Goal: Task Accomplishment & Management: Manage account settings

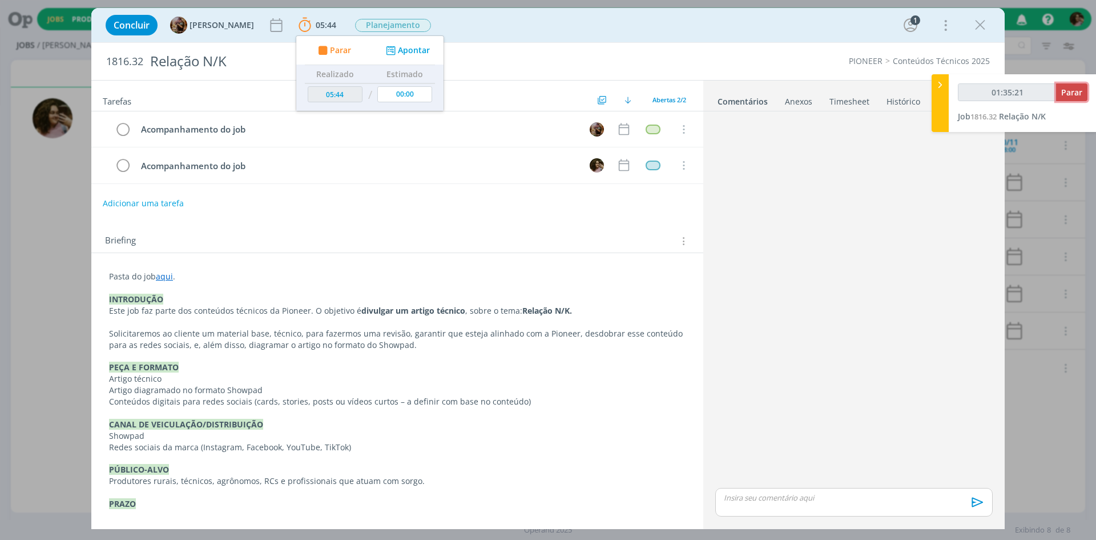
click at [1069, 92] on span "Parar" at bounding box center [1071, 92] width 21 height 11
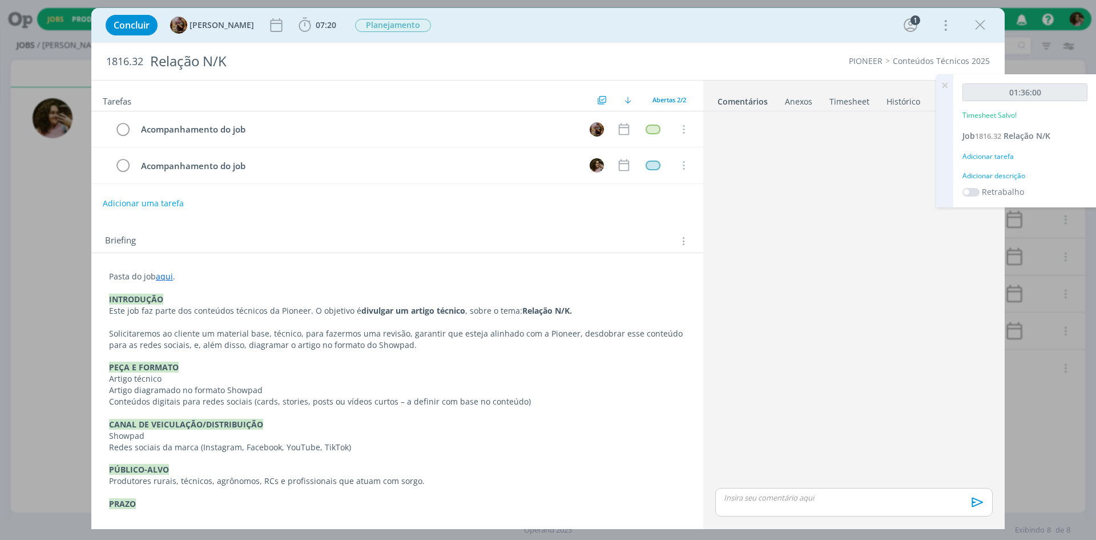
click at [1011, 173] on div "Adicionar descrição" at bounding box center [1025, 176] width 125 height 10
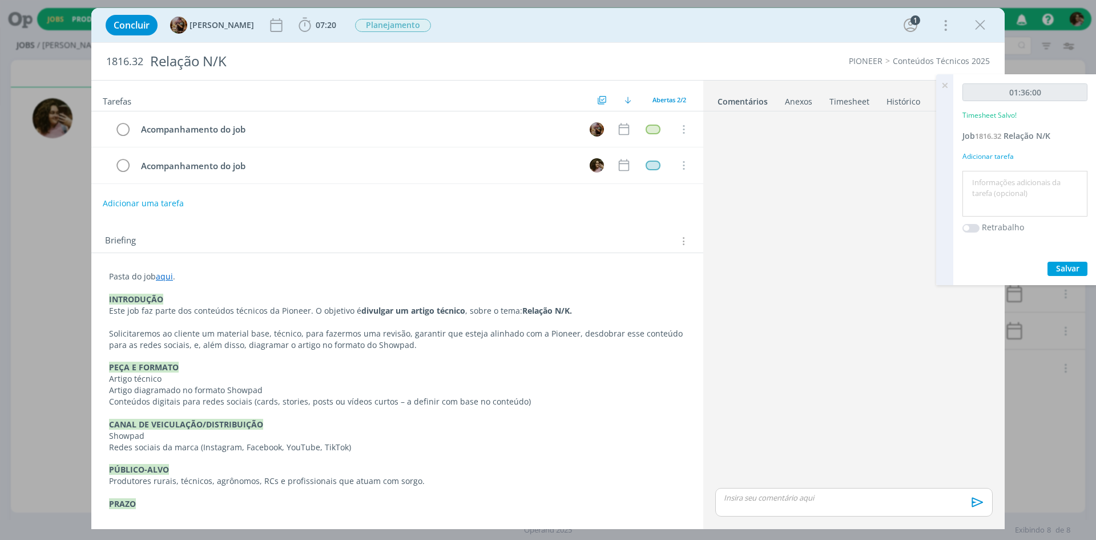
click at [1017, 183] on textarea at bounding box center [1024, 194] width 119 height 41
type textarea "Planejamento de conteúdos"
click at [1061, 259] on div "01:36:00 Timesheet Salvo! Job 1816.32 Relação N/K Adicionar tarefa Planejamento…" at bounding box center [1024, 179] width 143 height 211
click at [1062, 263] on span "Salvar" at bounding box center [1067, 268] width 23 height 11
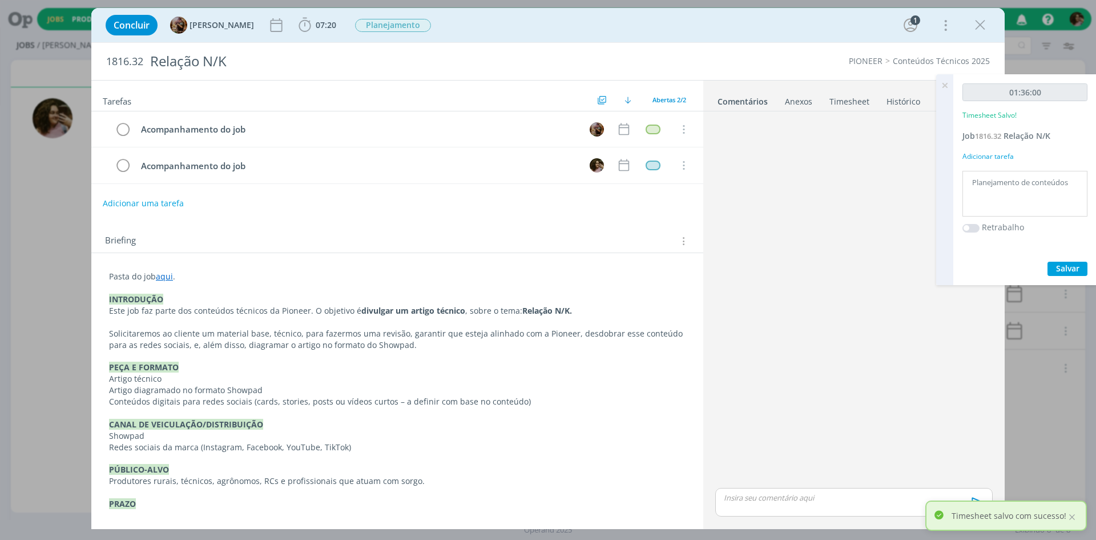
drag, startPoint x: 945, startPoint y: 84, endPoint x: 953, endPoint y: 75, distance: 12.5
click at [945, 84] on icon at bounding box center [945, 85] width 21 height 22
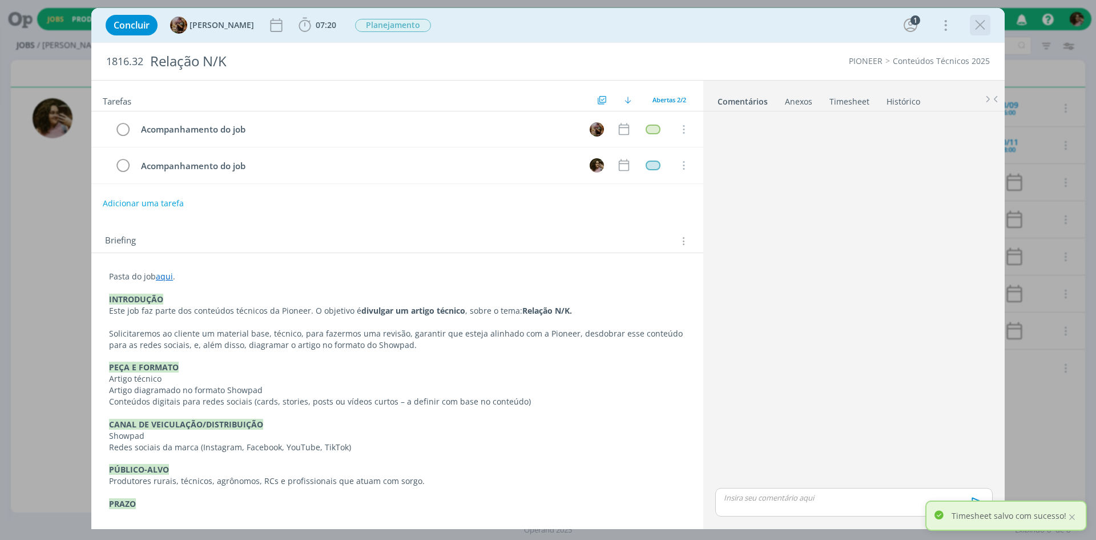
click at [973, 25] on icon "dialog" at bounding box center [980, 25] width 17 height 17
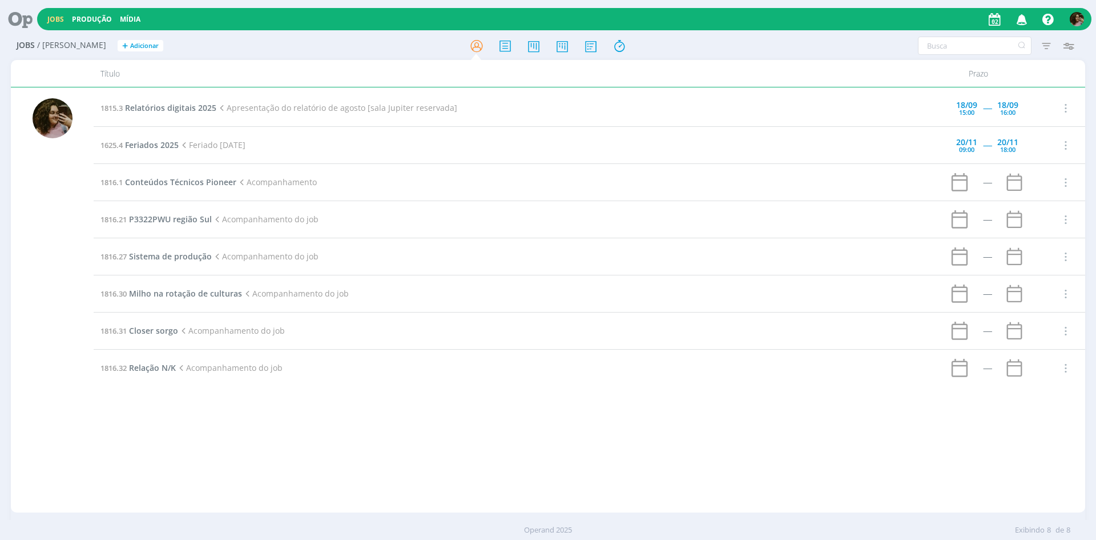
click at [868, 465] on div "1815.3 Relatórios digitais 2025 Apresentação do relatório de agosto [sala Jupit…" at bounding box center [590, 300] width 992 height 420
click at [25, 15] on icon at bounding box center [16, 19] width 23 height 22
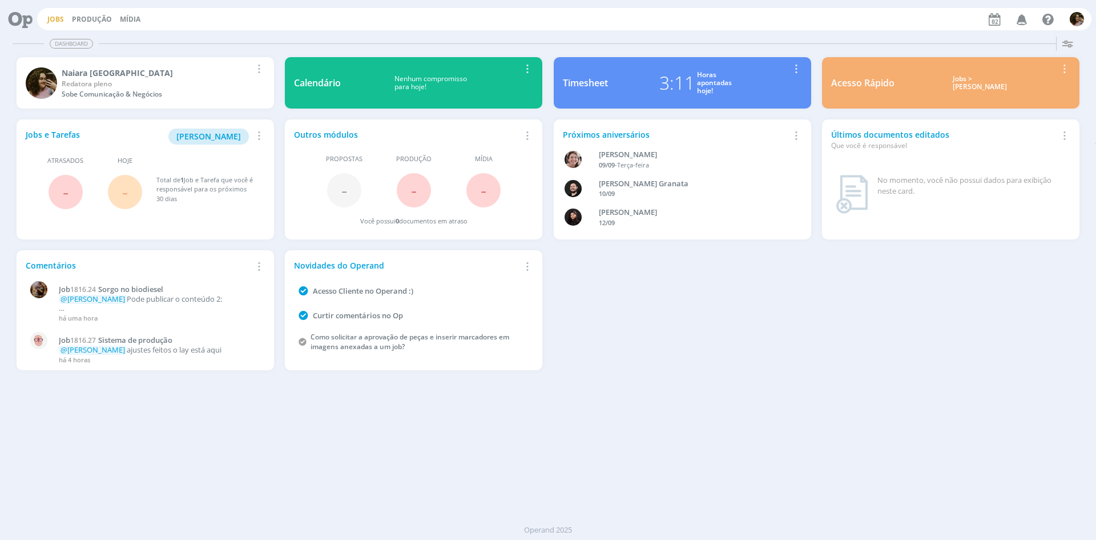
click at [48, 18] on link "Jobs" at bounding box center [55, 19] width 17 height 10
